Goal: Transaction & Acquisition: Obtain resource

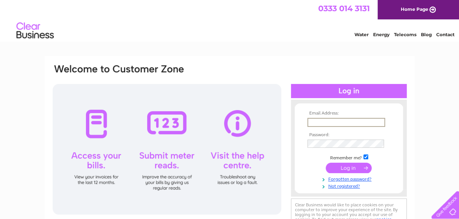
click at [320, 120] on input "text" at bounding box center [347, 122] width 78 height 9
type input "queensperth@compasshospitality.com"
click at [353, 168] on input "submit" at bounding box center [349, 167] width 46 height 10
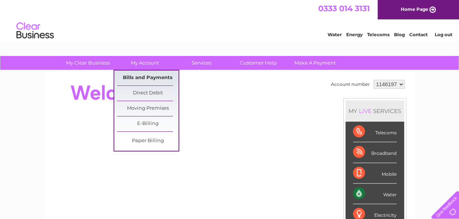
click at [145, 75] on link "Bills and Payments" at bounding box center [148, 78] width 62 height 15
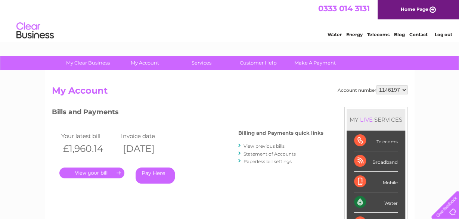
click at [89, 174] on link "." at bounding box center [91, 173] width 65 height 11
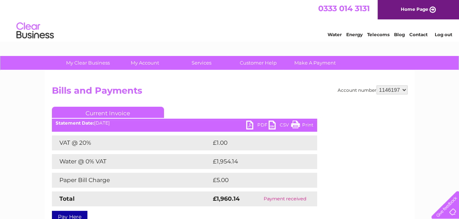
click at [255, 124] on link "PDF" at bounding box center [257, 126] width 22 height 11
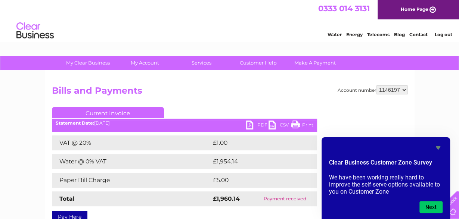
click at [451, 34] on link "Log out" at bounding box center [444, 35] width 18 height 6
